Goal: Task Accomplishment & Management: Manage account settings

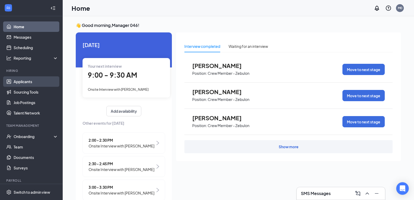
click at [24, 79] on link "Applicants" at bounding box center [36, 81] width 45 height 10
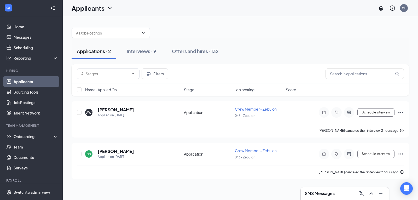
click at [310, 195] on h3 "SMS Messages" at bounding box center [320, 194] width 30 height 6
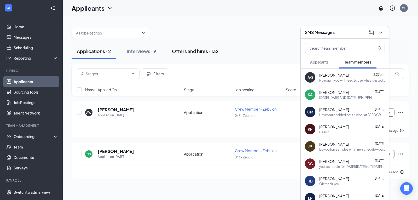
click at [176, 45] on button "Offers and hires · 132" at bounding box center [195, 51] width 57 height 16
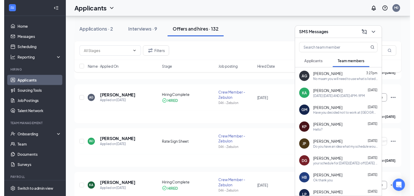
scroll to position [121, 0]
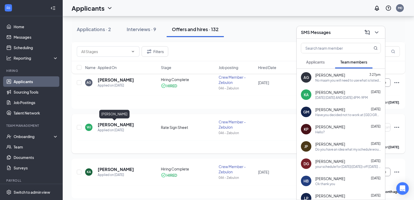
click at [105, 128] on div "Applied on [DATE]" at bounding box center [116, 130] width 36 height 5
click at [105, 123] on h5 "[PERSON_NAME]" at bounding box center [116, 125] width 36 height 6
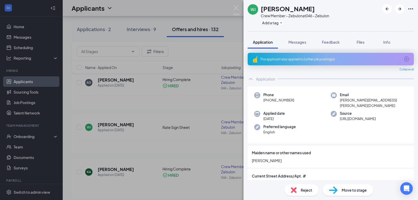
click at [197, 112] on div "WJ William Johle Crew Member - Zebulon at 046 - Zebulon Add a tag Application M…" at bounding box center [209, 100] width 418 height 200
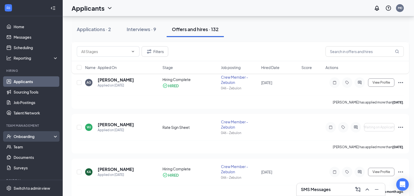
click at [18, 139] on div "Onboarding" at bounding box center [34, 136] width 40 height 5
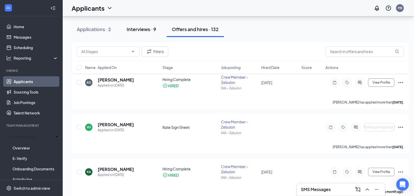
click at [141, 32] on div "Interviews · 9" at bounding box center [142, 29] width 30 height 7
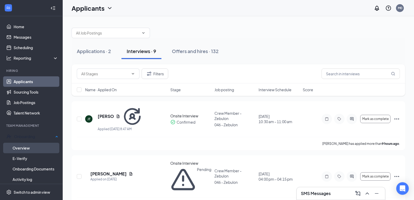
click at [26, 147] on link "Overview" at bounding box center [36, 148] width 46 height 10
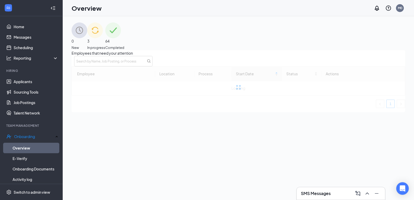
click at [105, 35] on div "3 In progress" at bounding box center [96, 36] width 18 height 28
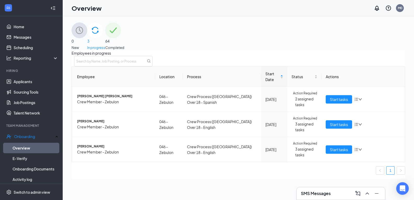
scroll to position [1, 0]
click at [94, 130] on span "Crew Member - Zebulon" at bounding box center [114, 127] width 74 height 6
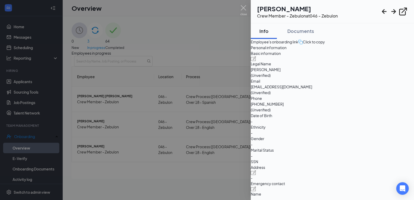
click at [88, 136] on div at bounding box center [207, 100] width 414 height 200
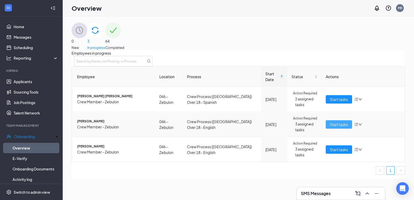
click at [326, 129] on button "Start tasks" at bounding box center [339, 124] width 26 height 8
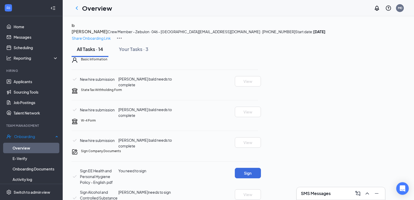
click at [17, 148] on link "Overview" at bounding box center [36, 148] width 46 height 10
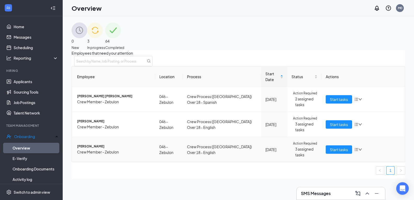
click at [293, 146] on span "Action Required" at bounding box center [305, 143] width 24 height 5
click at [359, 151] on icon "down" at bounding box center [361, 150] width 4 height 4
click at [99, 149] on span "[PERSON_NAME]" at bounding box center [114, 146] width 74 height 5
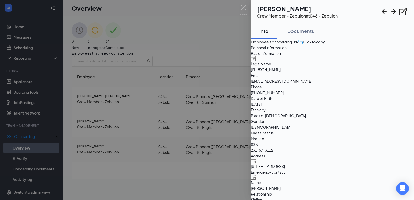
click at [140, 178] on div at bounding box center [207, 100] width 414 height 200
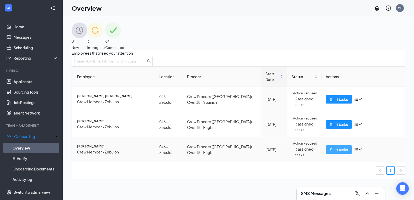
click at [333, 152] on span "Start tasks" at bounding box center [339, 150] width 18 height 6
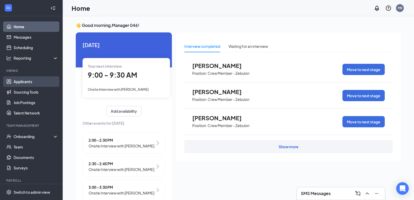
click at [27, 82] on link "Applicants" at bounding box center [36, 81] width 45 height 10
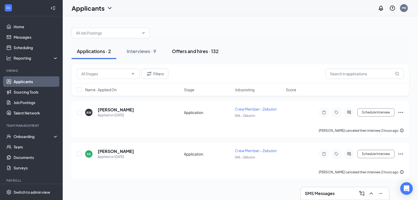
click at [189, 51] on div "Offers and hires · 132" at bounding box center [195, 51] width 47 height 7
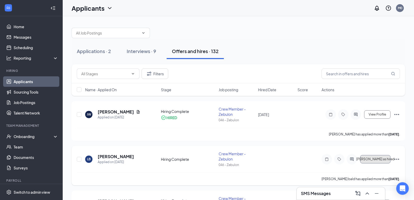
click at [377, 157] on span "[PERSON_NAME] as hired" at bounding box center [376, 159] width 38 height 4
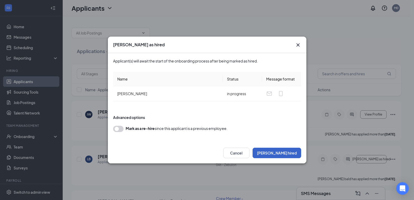
click at [292, 155] on button "[PERSON_NAME] hired" at bounding box center [277, 153] width 49 height 10
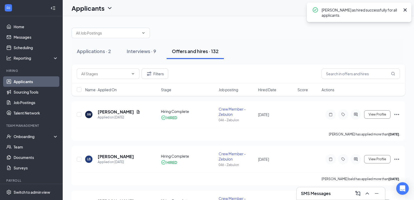
click at [325, 12] on div "[PERSON_NAME] as hired successfully for all applicants." at bounding box center [361, 12] width 78 height 11
click at [19, 137] on div "Onboarding" at bounding box center [34, 136] width 40 height 5
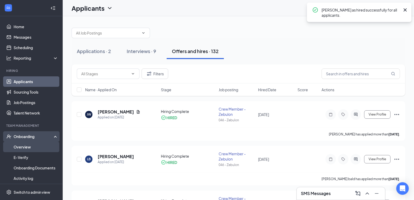
click at [21, 147] on link "Overview" at bounding box center [36, 147] width 45 height 10
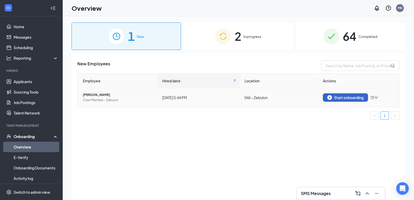
click at [344, 95] on div "Start onboarding" at bounding box center [346, 97] width 36 height 5
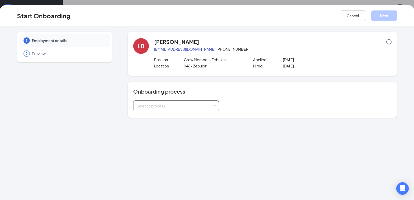
click at [184, 101] on div "Select a process" at bounding box center [176, 106] width 79 height 10
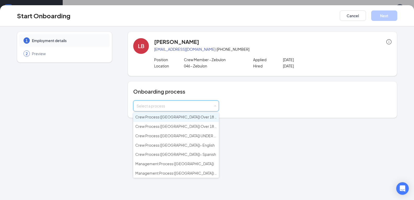
click at [187, 116] on span "Crew Process ([GEOGRAPHIC_DATA]) Over 18 - English" at bounding box center [182, 117] width 94 height 5
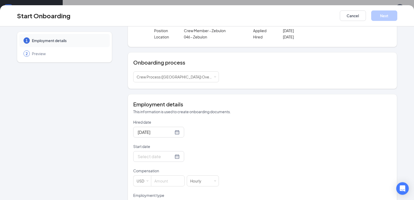
scroll to position [62, 0]
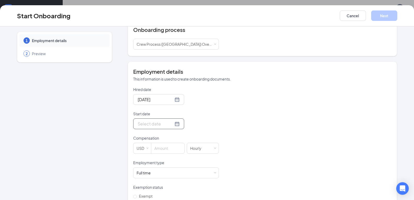
click at [169, 125] on div at bounding box center [159, 124] width 42 height 7
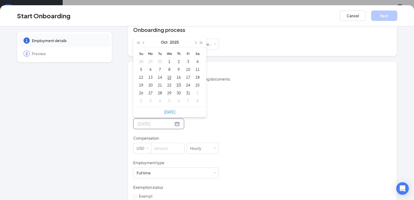
type input "[DATE]"
click at [176, 87] on div "23" at bounding box center [179, 85] width 6 height 6
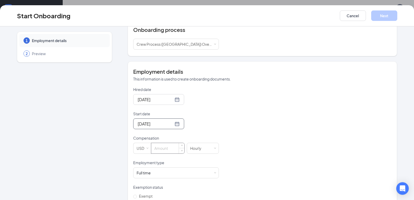
click at [155, 146] on input at bounding box center [167, 148] width 33 height 10
type input "13.5"
click at [147, 171] on div "Full time" at bounding box center [144, 172] width 14 height 5
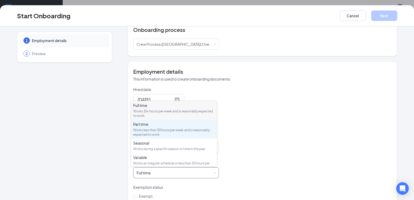
click at [155, 129] on div "Works less than 30 hours per week and is reasonably expected to work" at bounding box center [174, 132] width 82 height 9
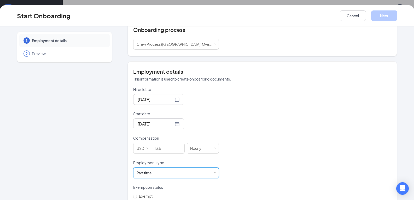
click at [380, 154] on div "Hired date [DATE] Start date [DATE] [DATE] Su Mo Tu We Th Fr Sa 28 29 30 1 2 3 …" at bounding box center [262, 160] width 259 height 146
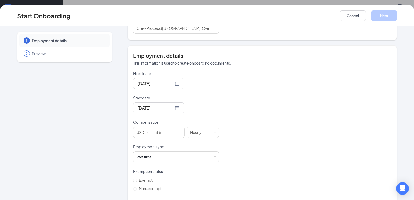
scroll to position [107, 0]
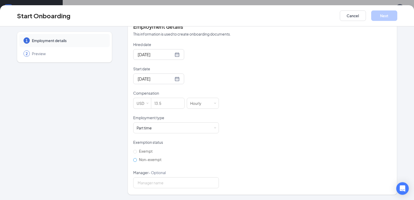
click at [139, 159] on span "Non-exempt" at bounding box center [150, 159] width 27 height 5
click at [137, 159] on input "Non-exempt" at bounding box center [135, 160] width 4 height 4
radio input "true"
click at [134, 181] on input "Manager - Optional" at bounding box center [176, 182] width 86 height 11
type input "[PERSON_NAME]"
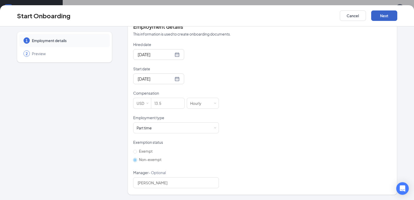
click at [386, 14] on button "Next" at bounding box center [385, 15] width 26 height 10
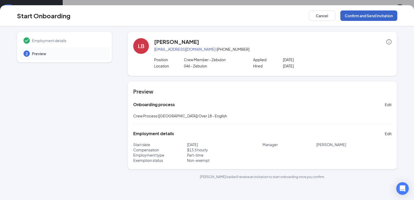
click at [364, 17] on button "Confirm and Send Invitation" at bounding box center [369, 15] width 57 height 10
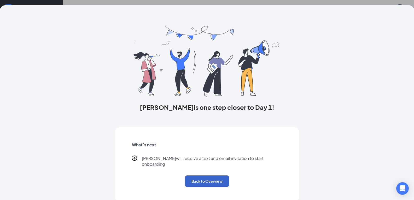
click at [208, 177] on button "Back to Overview" at bounding box center [207, 181] width 44 height 12
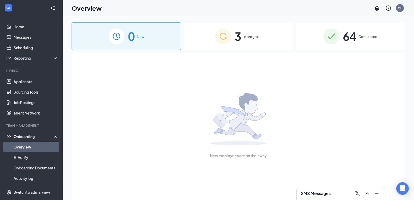
click at [21, 139] on div "Onboarding" at bounding box center [34, 136] width 40 height 5
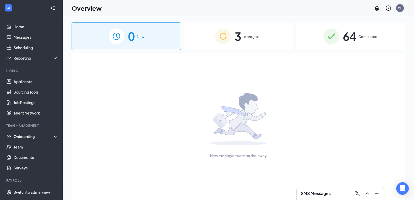
click at [22, 140] on div "Onboarding" at bounding box center [31, 136] width 63 height 10
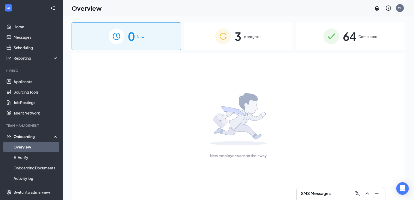
click at [235, 40] on span "3" at bounding box center [238, 36] width 7 height 18
